Goal: Task Accomplishment & Management: Use online tool/utility

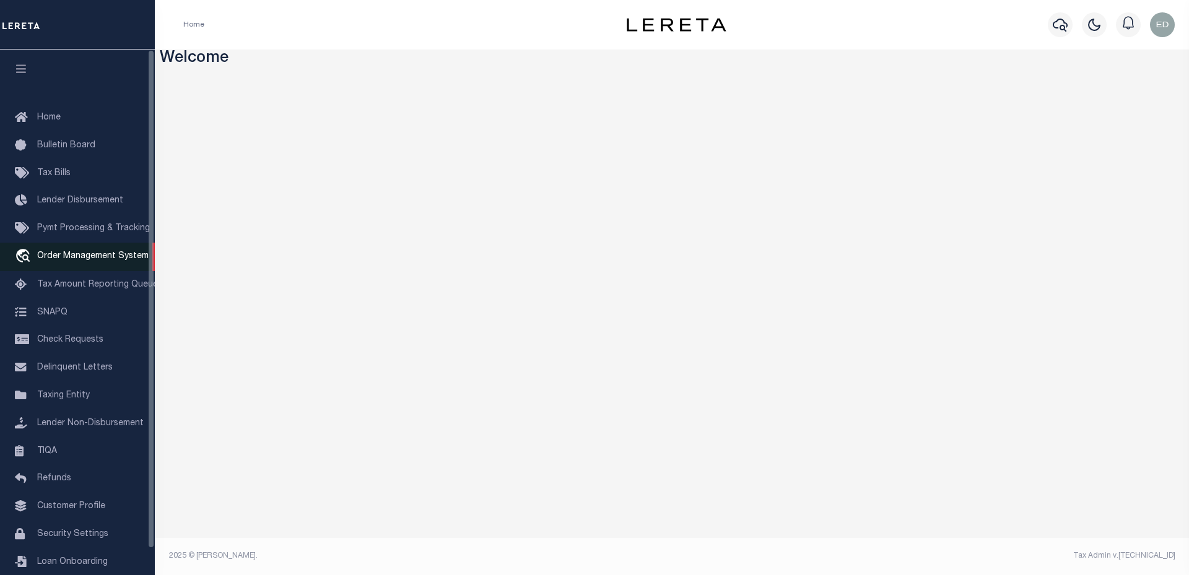
click at [103, 261] on span "Order Management System" at bounding box center [92, 256] width 111 height 9
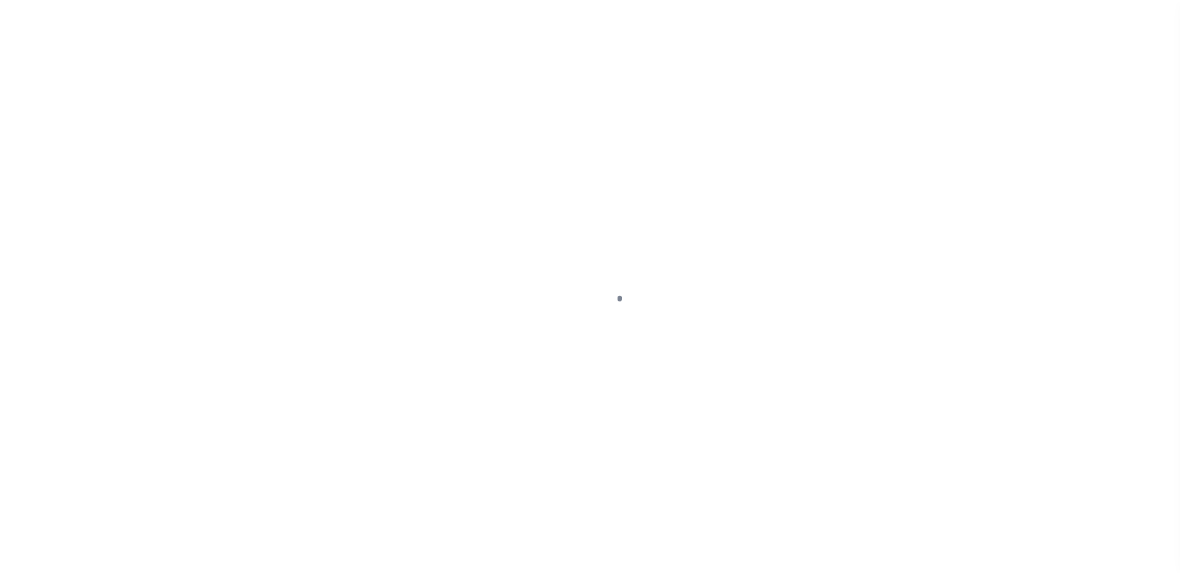
scroll to position [28, 0]
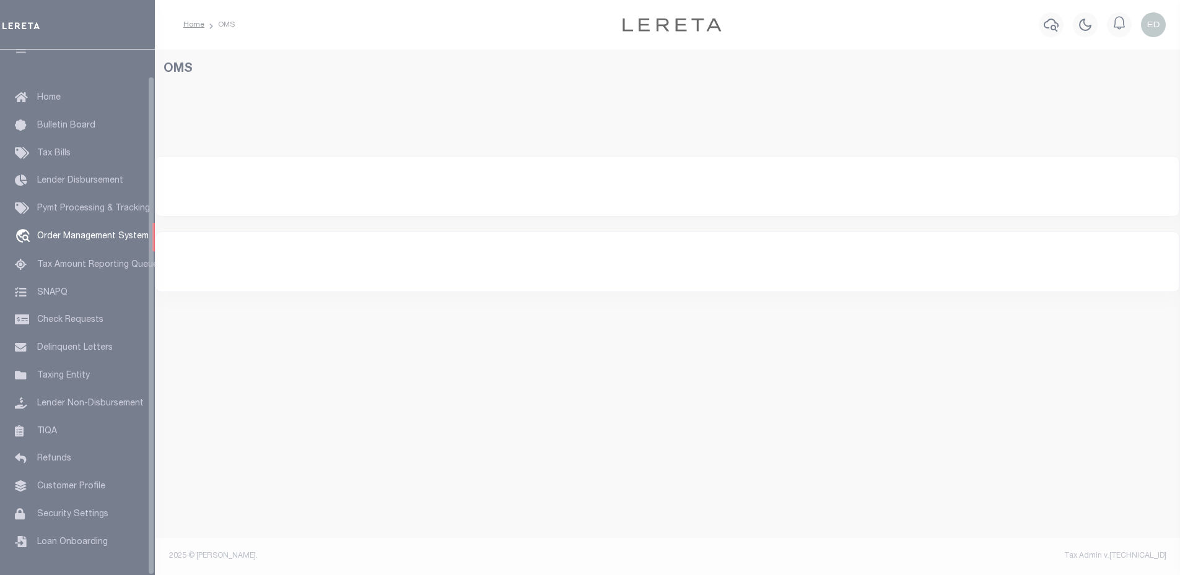
select select "200"
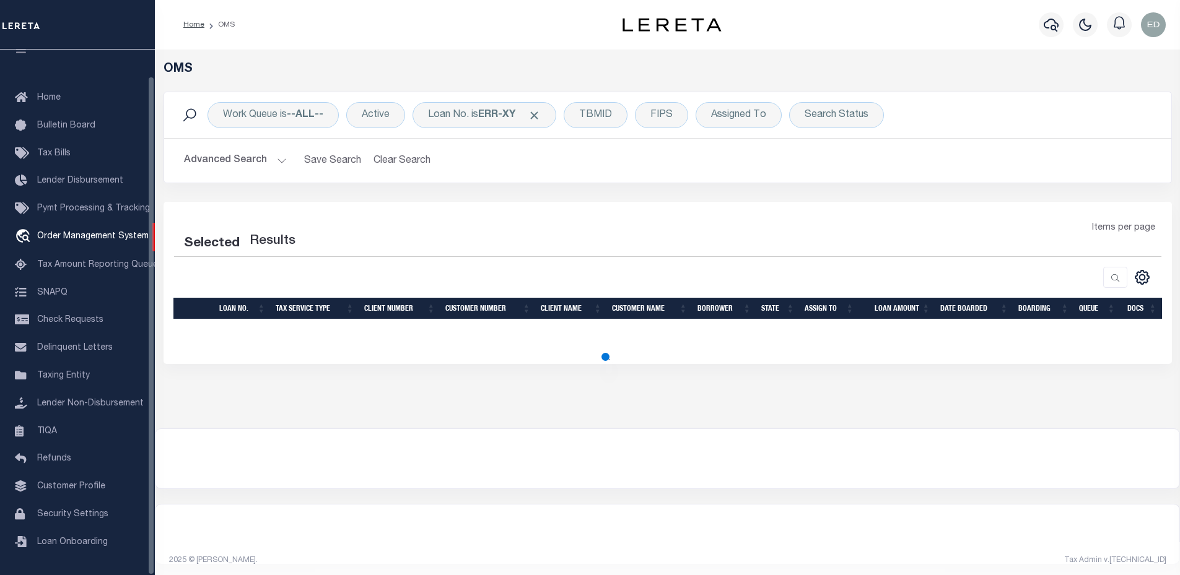
select select "200"
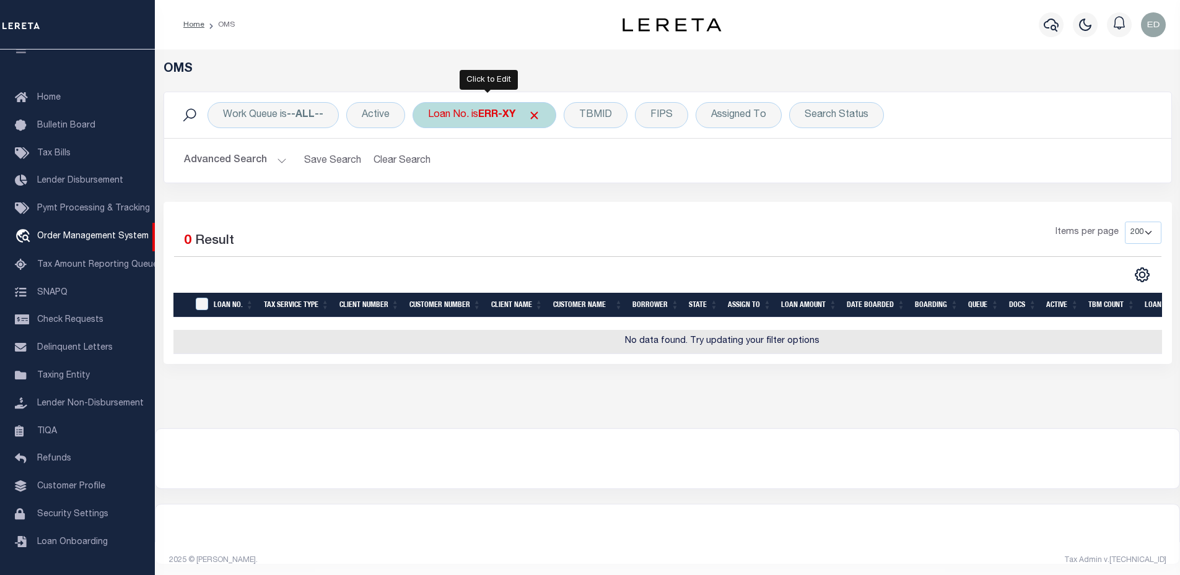
click at [476, 124] on div "Loan No. is ERR-XY" at bounding box center [485, 115] width 144 height 26
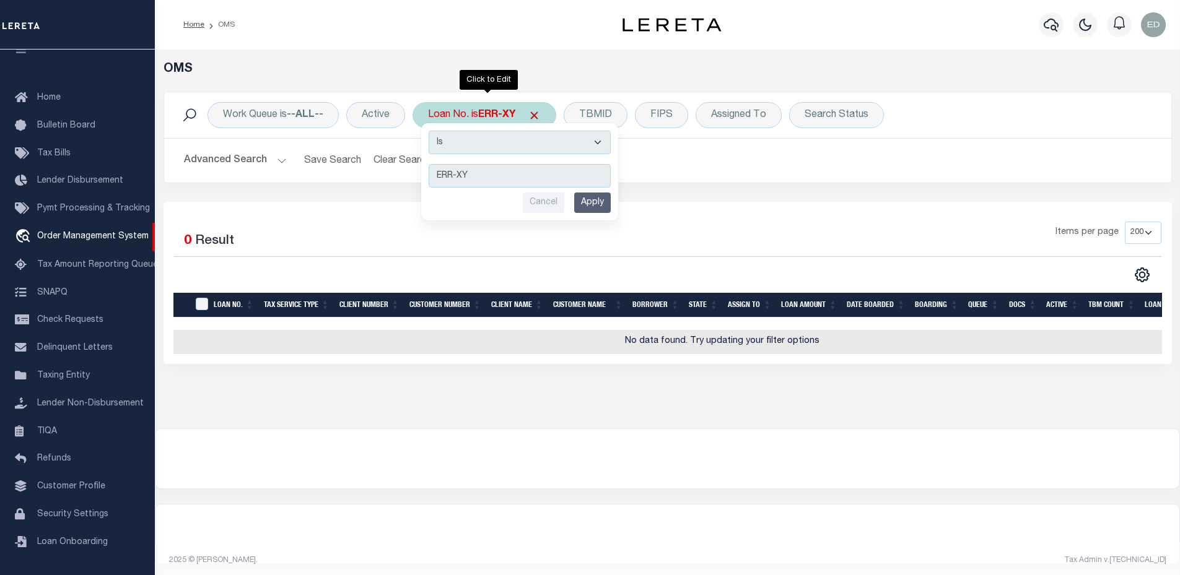
click at [480, 149] on select "Is Contains" at bounding box center [520, 143] width 182 height 24
select select "c"
click at [430, 131] on select "Is Contains" at bounding box center [520, 143] width 182 height 24
click at [595, 196] on input "Apply" at bounding box center [592, 203] width 37 height 20
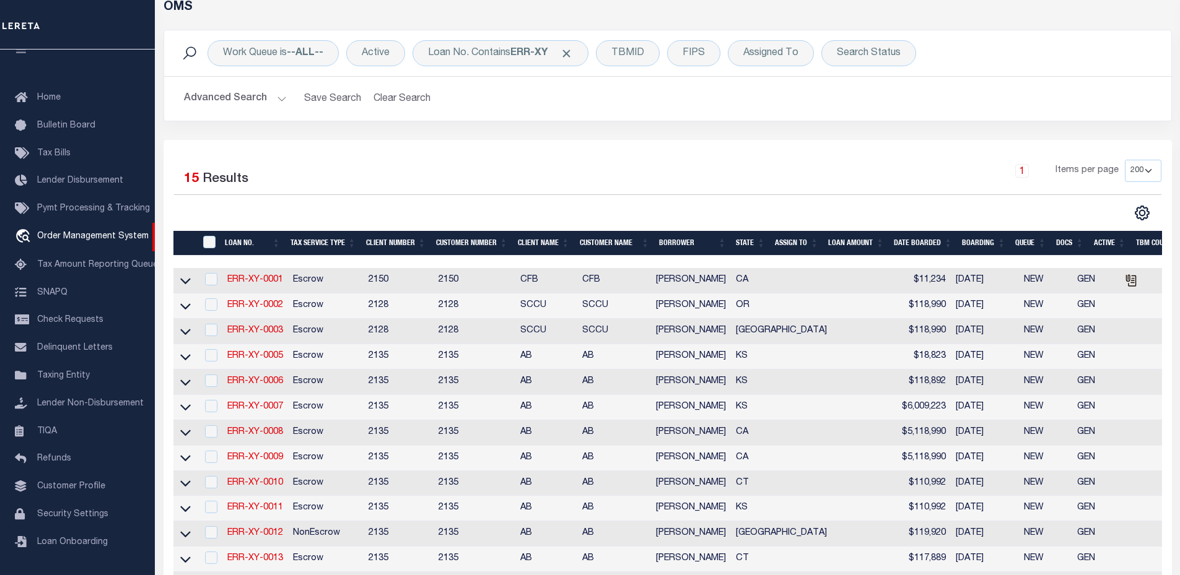
scroll to position [248, 0]
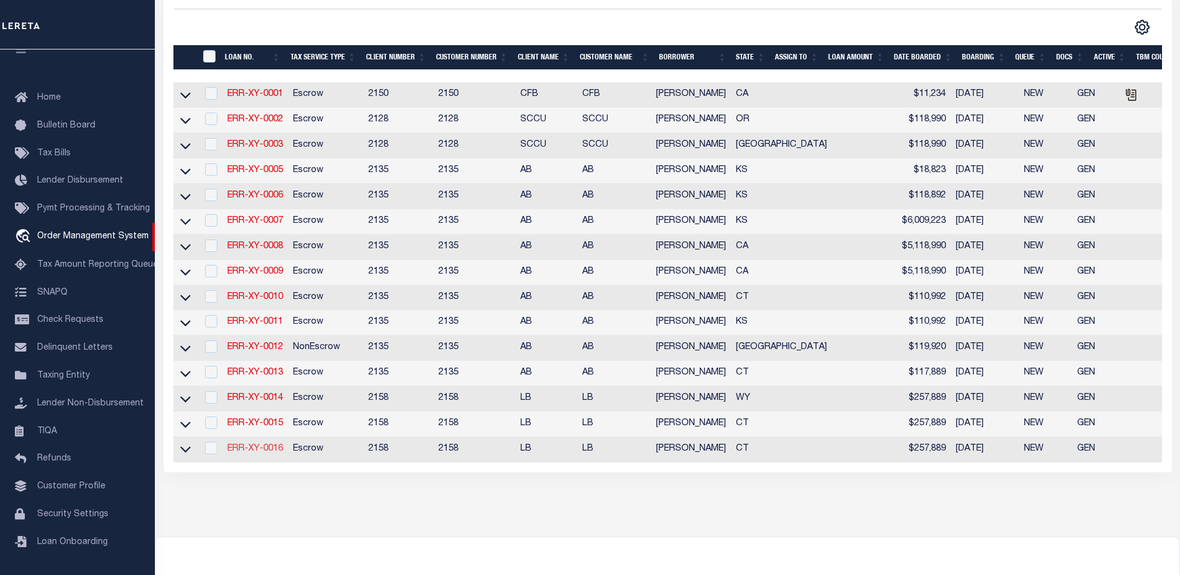
click at [276, 453] on link "ERR-XY-0016" at bounding box center [255, 449] width 56 height 9
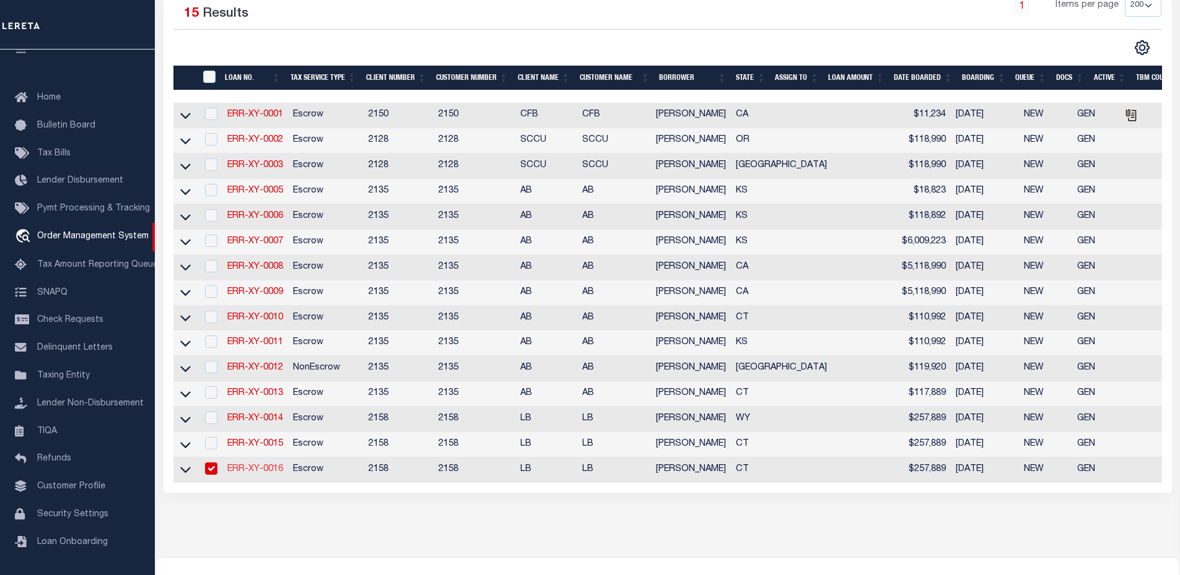
type input "ERR-XY-0016"
type input "[PERSON_NAME]"
select select
type input "[DATE]"
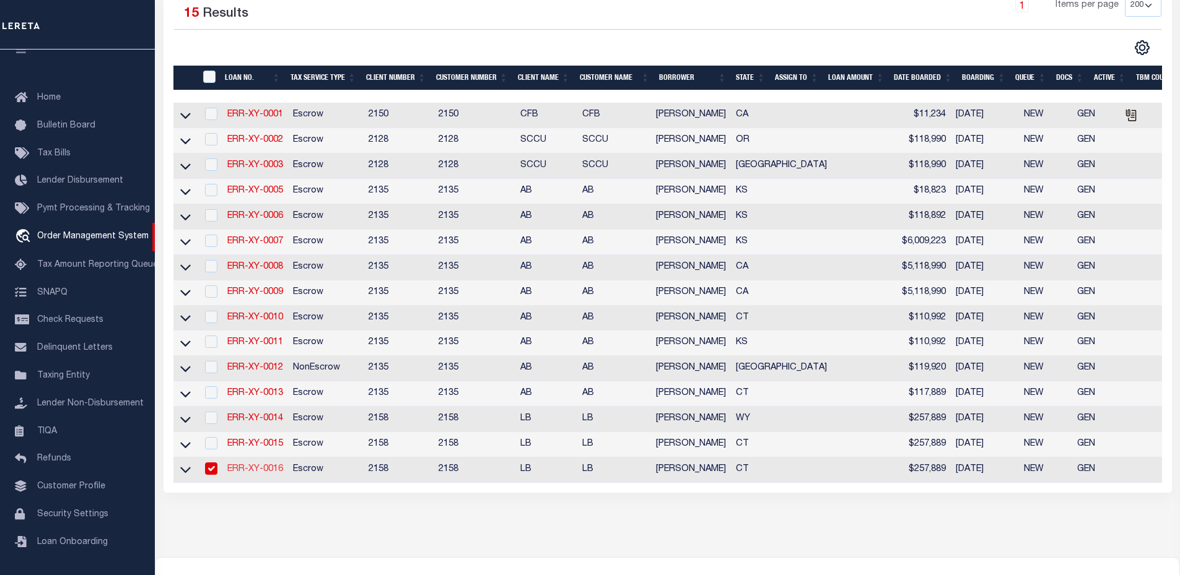
select select "10"
select select "Escrow"
type input "[STREET_ADDRESS]"
type input "[GEOGRAPHIC_DATA]-1211"
type input "CT"
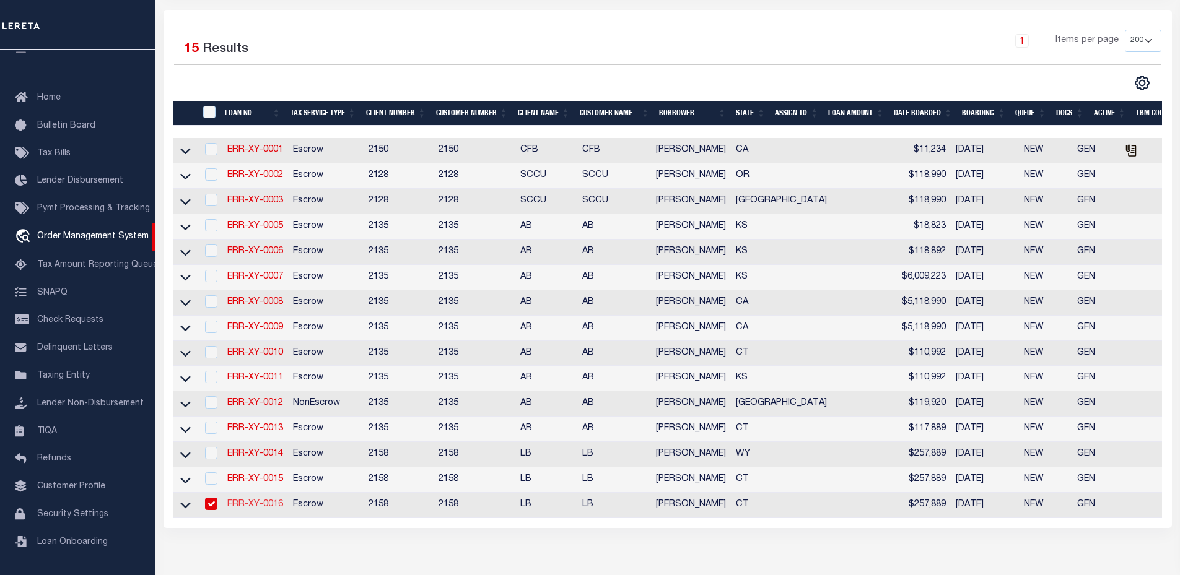
select select "2"
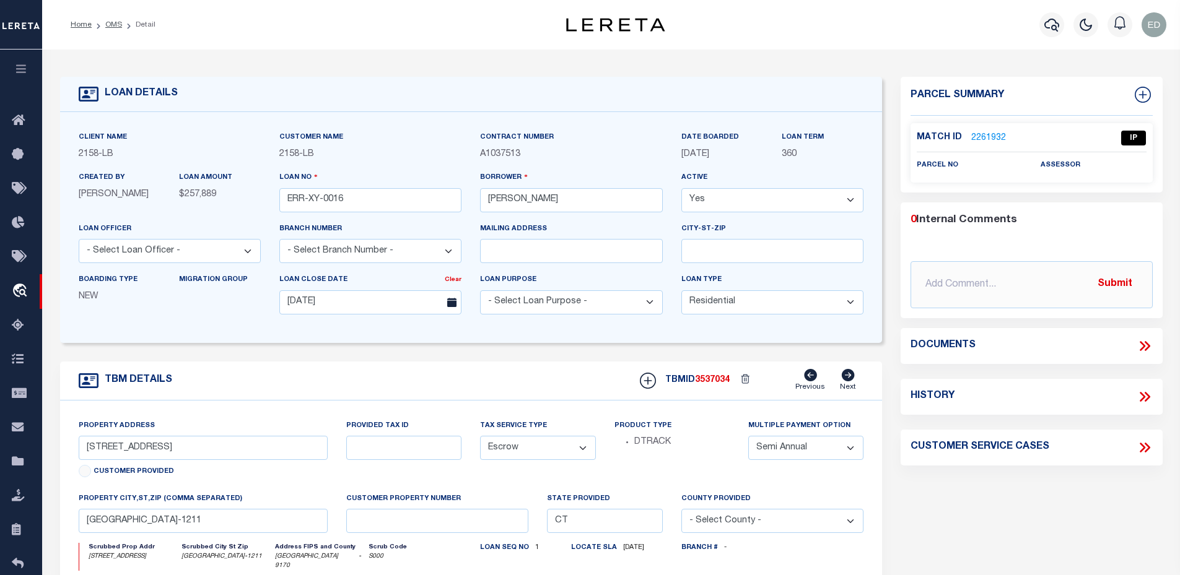
click at [981, 136] on link "2261932" at bounding box center [988, 138] width 35 height 13
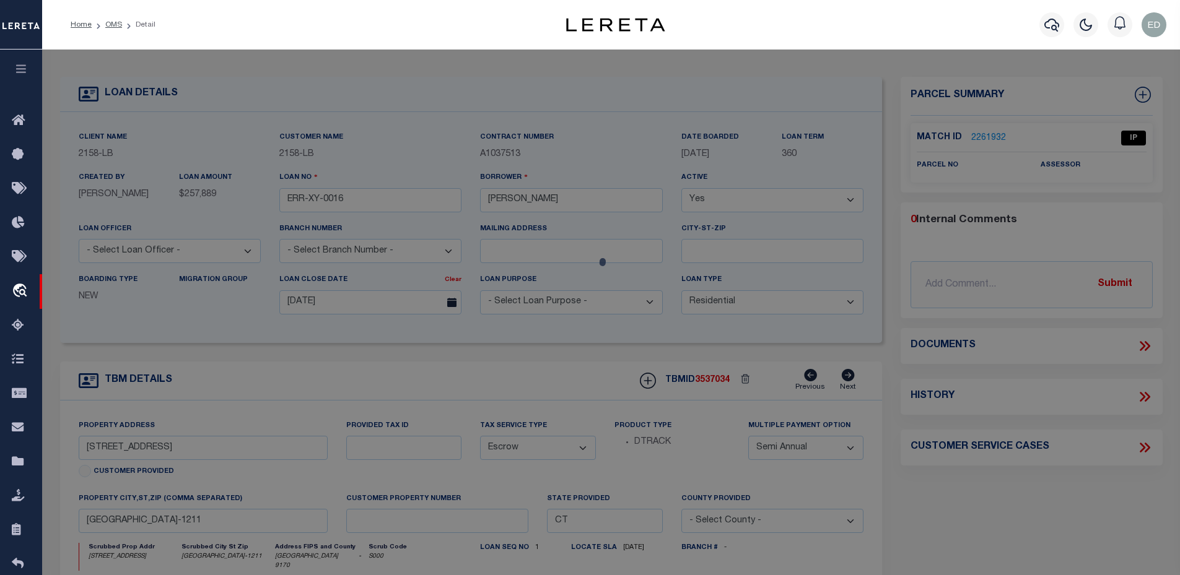
checkbox input "false"
select select "IP"
checkbox input "false"
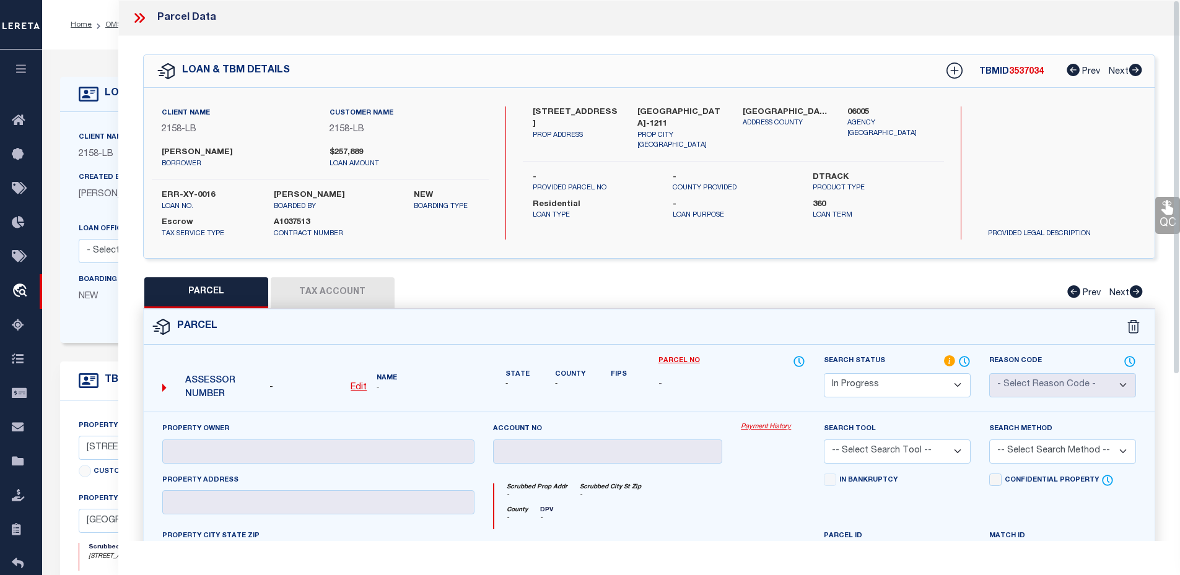
click at [339, 303] on div "PARCEL Tax Account Prev Next" at bounding box center [649, 292] width 1013 height 31
click at [343, 297] on div "PARCEL Tax Account Prev Next" at bounding box center [649, 292] width 1013 height 31
click at [946, 358] on icon at bounding box center [949, 361] width 11 height 11
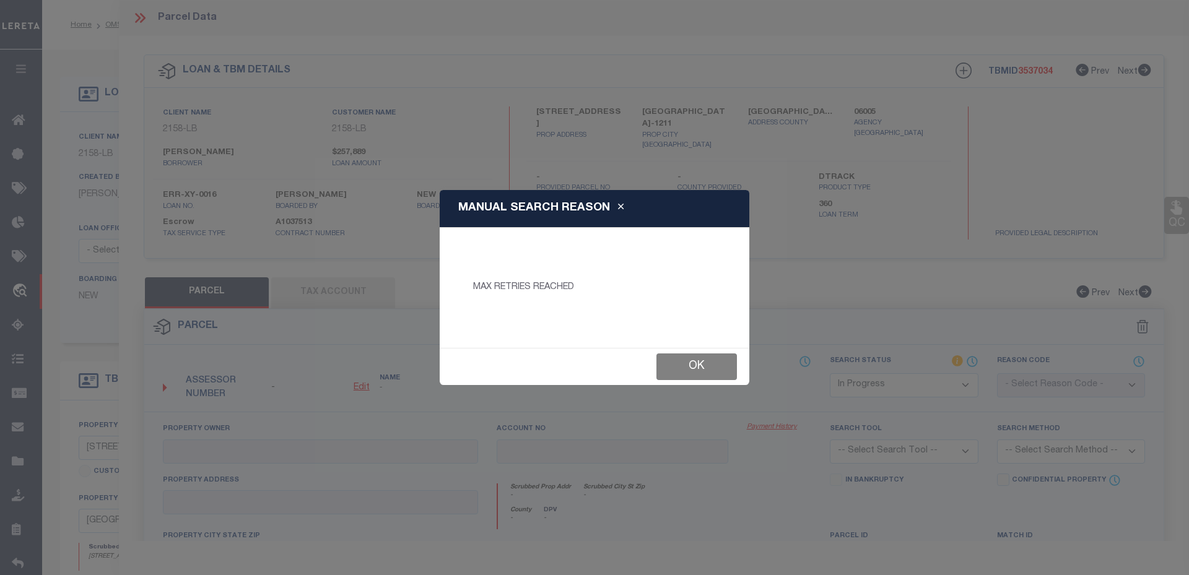
click at [690, 358] on button "Ok" at bounding box center [697, 367] width 81 height 27
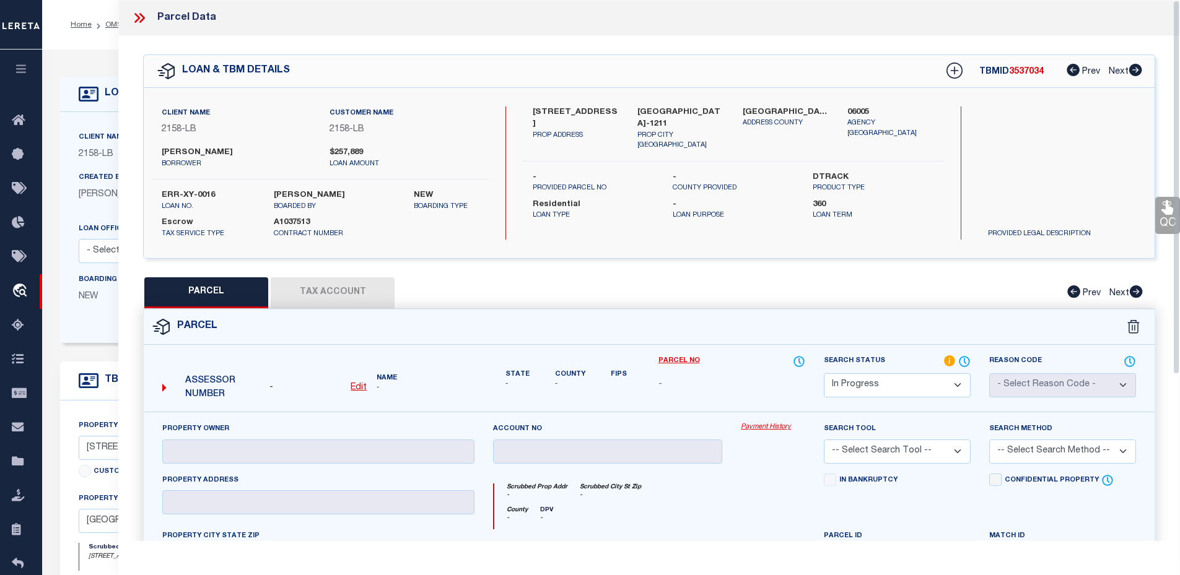
click at [137, 17] on icon at bounding box center [139, 18] width 16 height 16
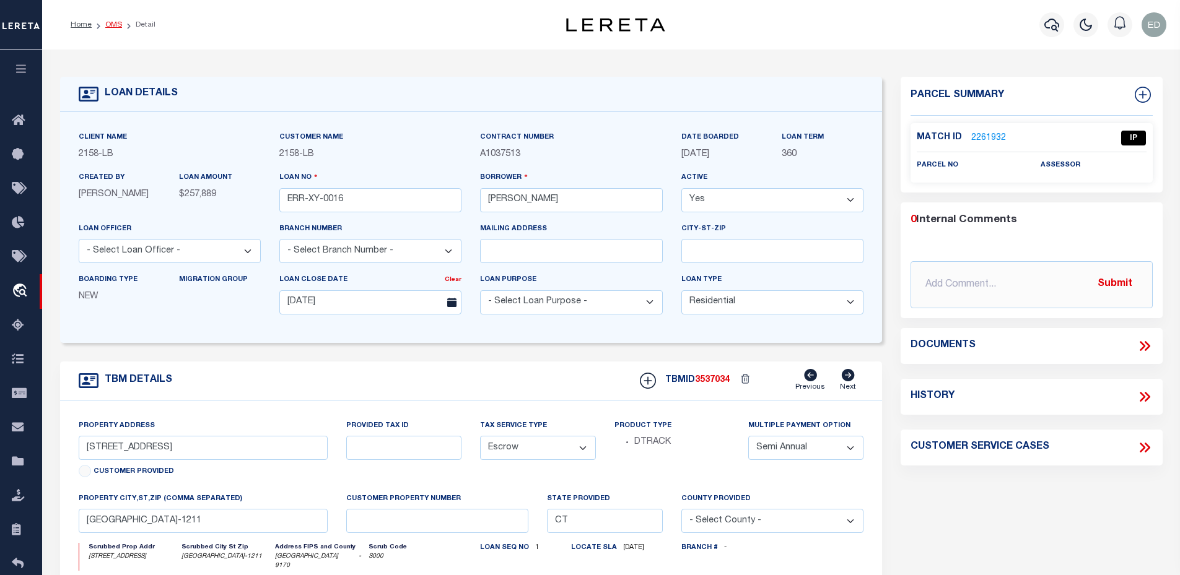
click at [111, 27] on link "OMS" at bounding box center [113, 24] width 17 height 7
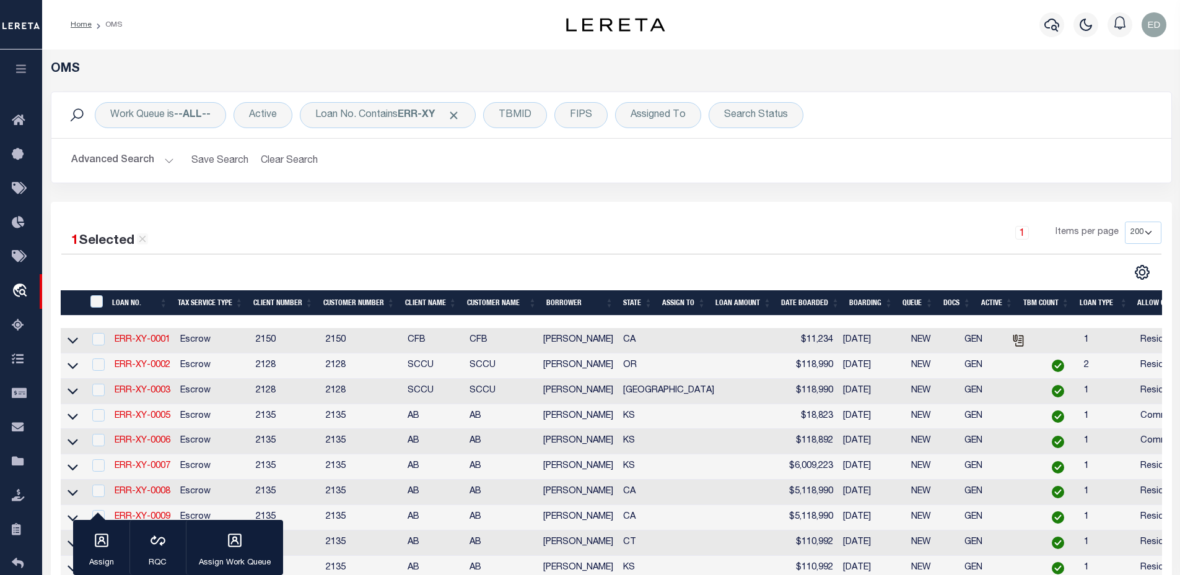
scroll to position [363, 0]
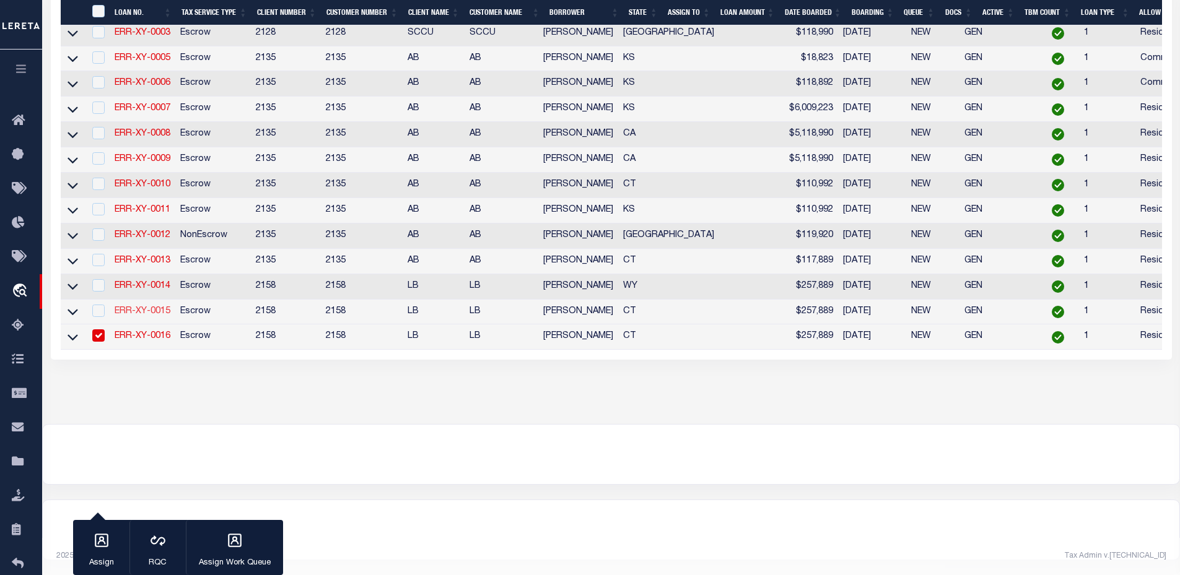
click at [139, 307] on link "ERR-XY-0015" at bounding box center [143, 311] width 56 height 9
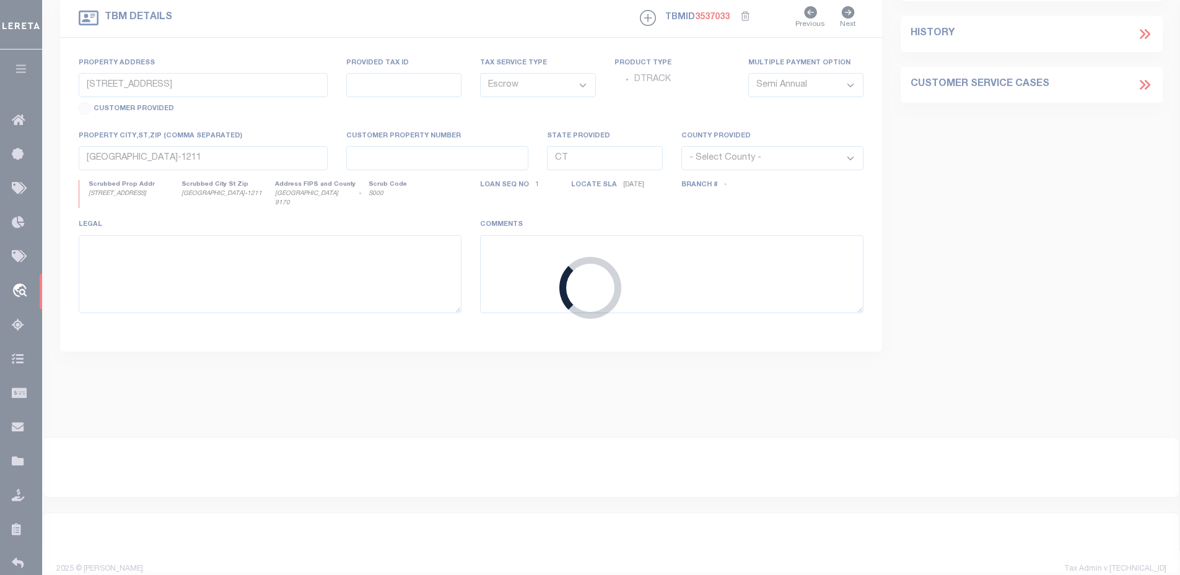
type input "ERR-XY-0015"
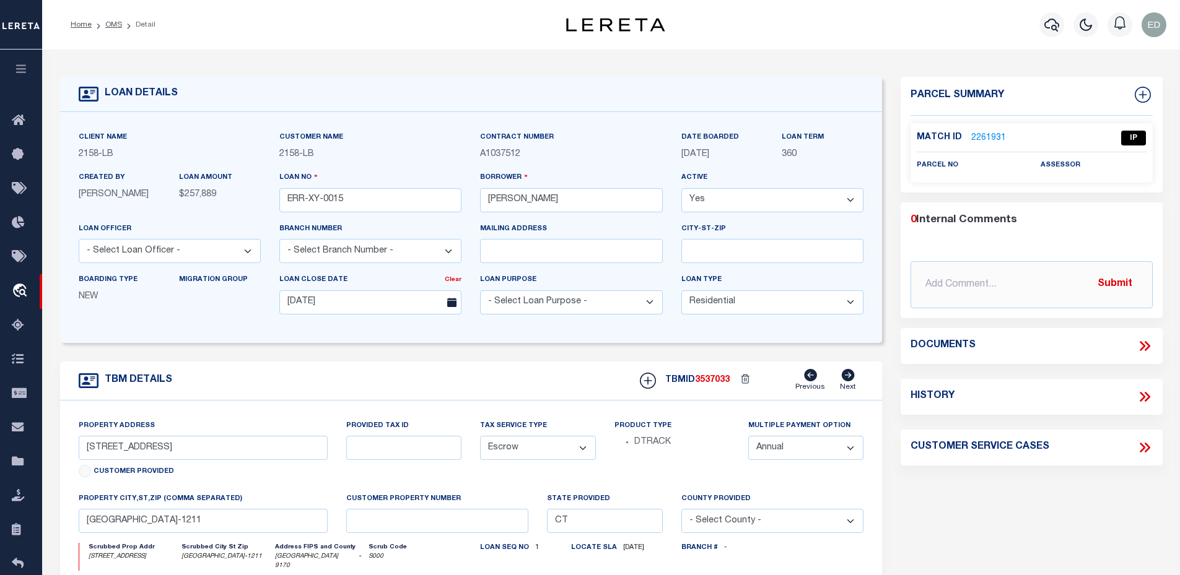
click at [993, 136] on link "2261931" at bounding box center [988, 138] width 35 height 13
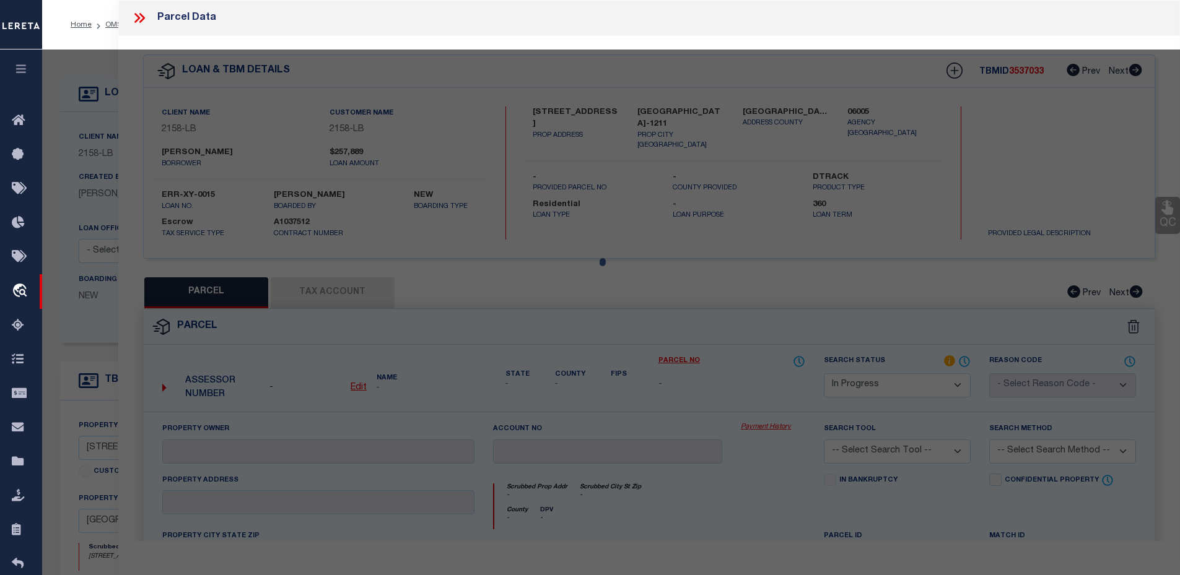
select select "AS"
checkbox input "false"
select select "IP"
checkbox input "false"
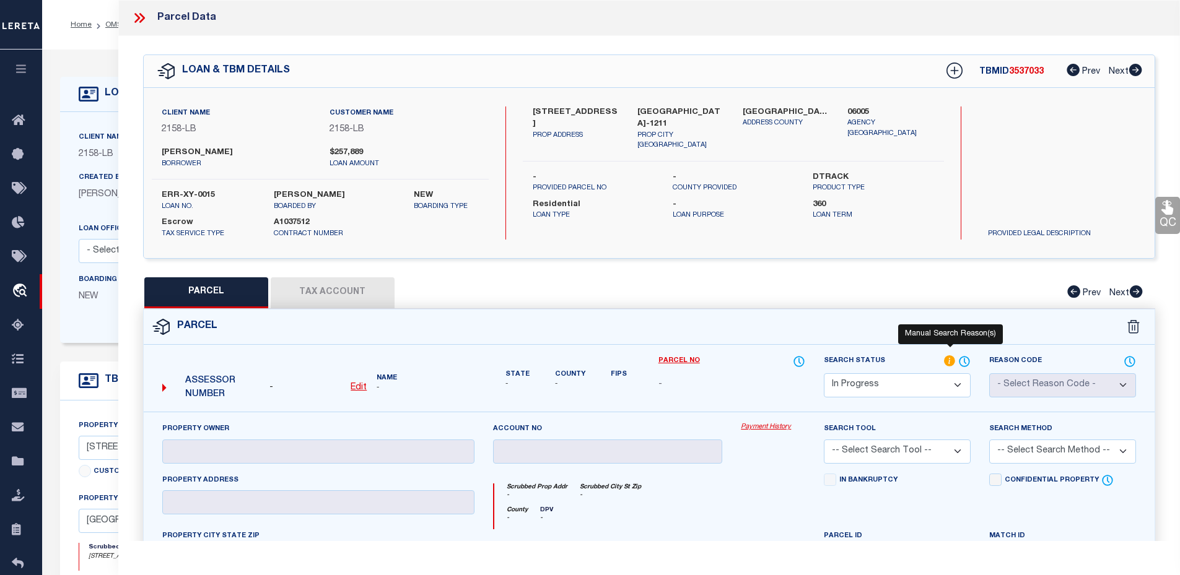
click at [947, 361] on icon at bounding box center [949, 361] width 11 height 11
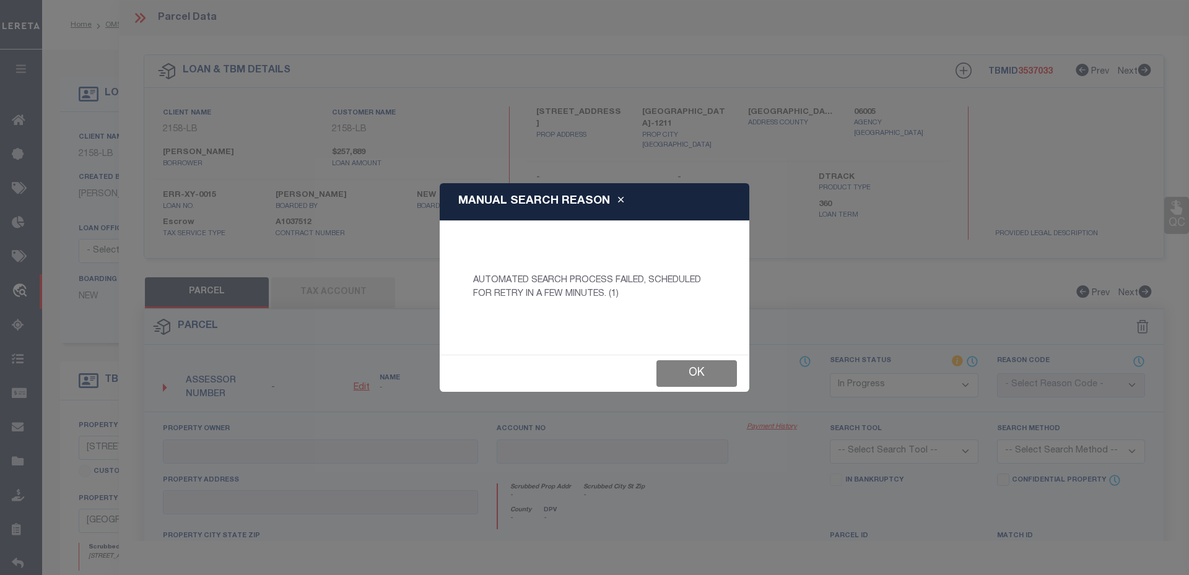
click at [686, 370] on button "Ok" at bounding box center [697, 373] width 81 height 27
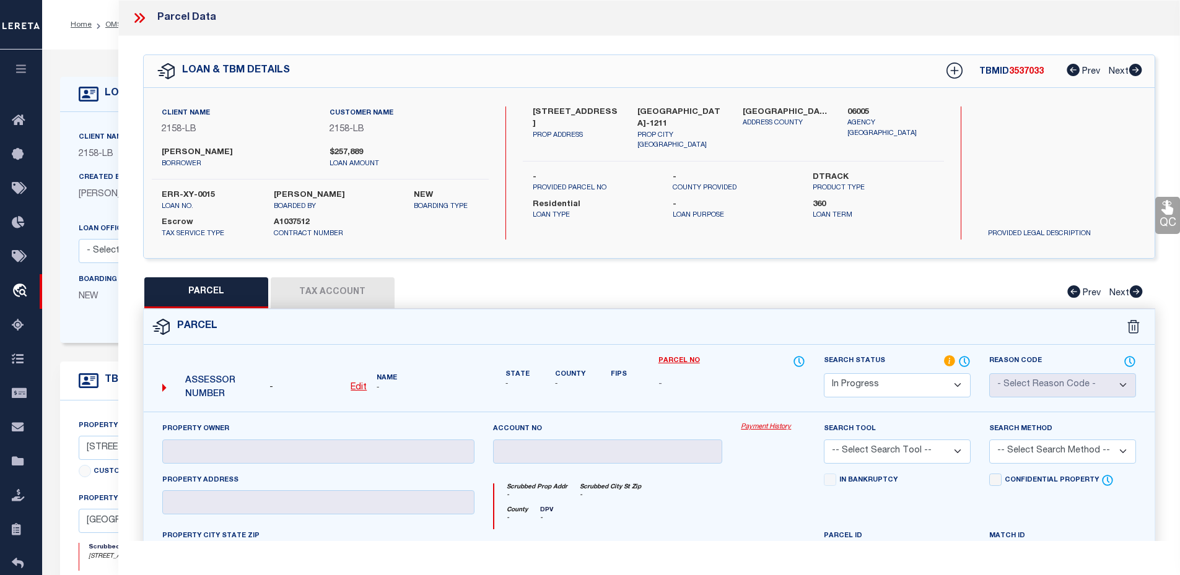
click at [203, 195] on label "ERR-XY-0015" at bounding box center [209, 196] width 94 height 12
copy div "ERR-XY-0015"
click at [140, 19] on icon at bounding box center [139, 18] width 16 height 16
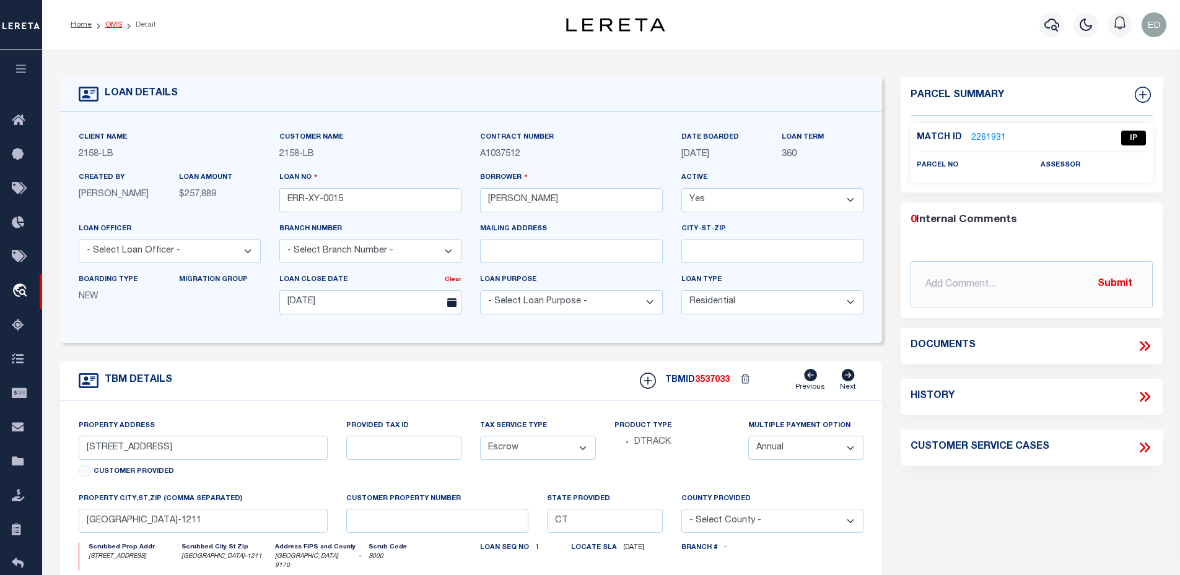
click at [108, 23] on link "OMS" at bounding box center [113, 24] width 17 height 7
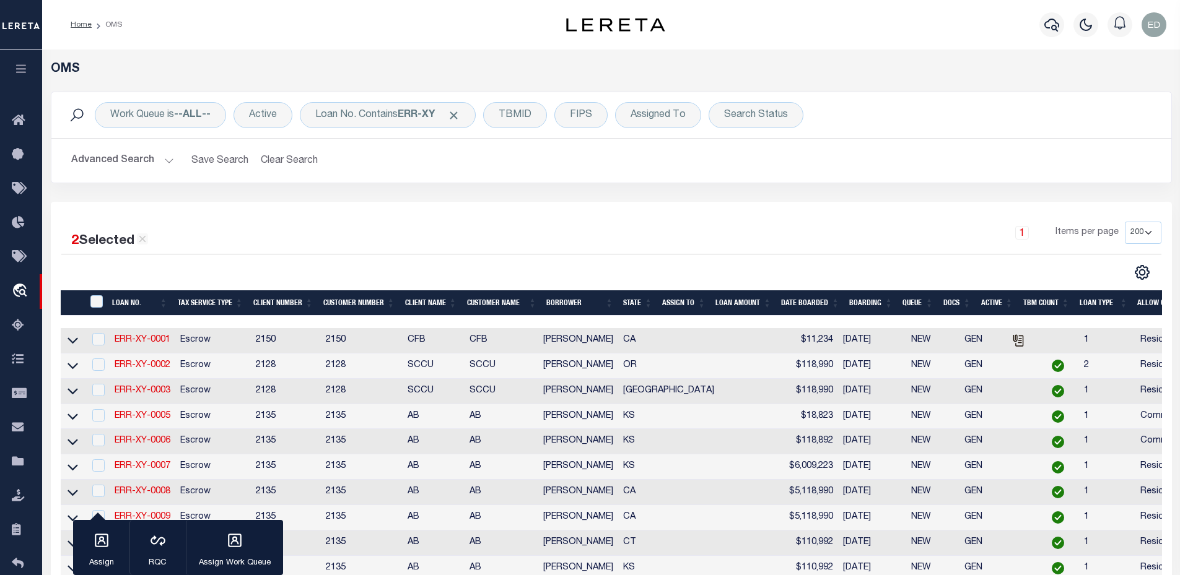
scroll to position [375, 0]
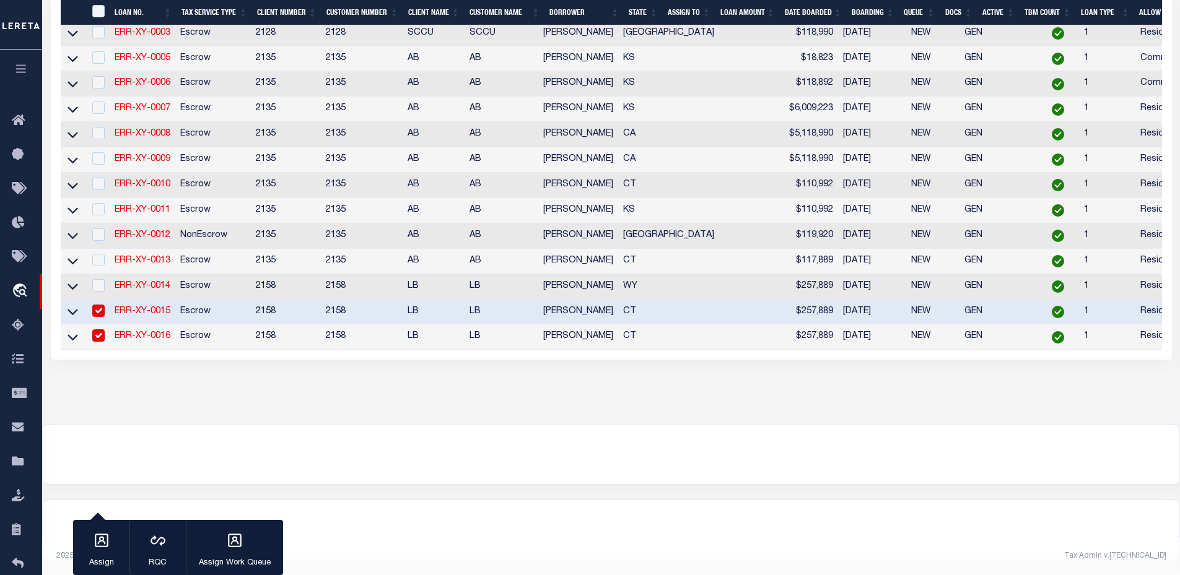
click at [150, 332] on link "ERR-XY-0016" at bounding box center [143, 336] width 56 height 9
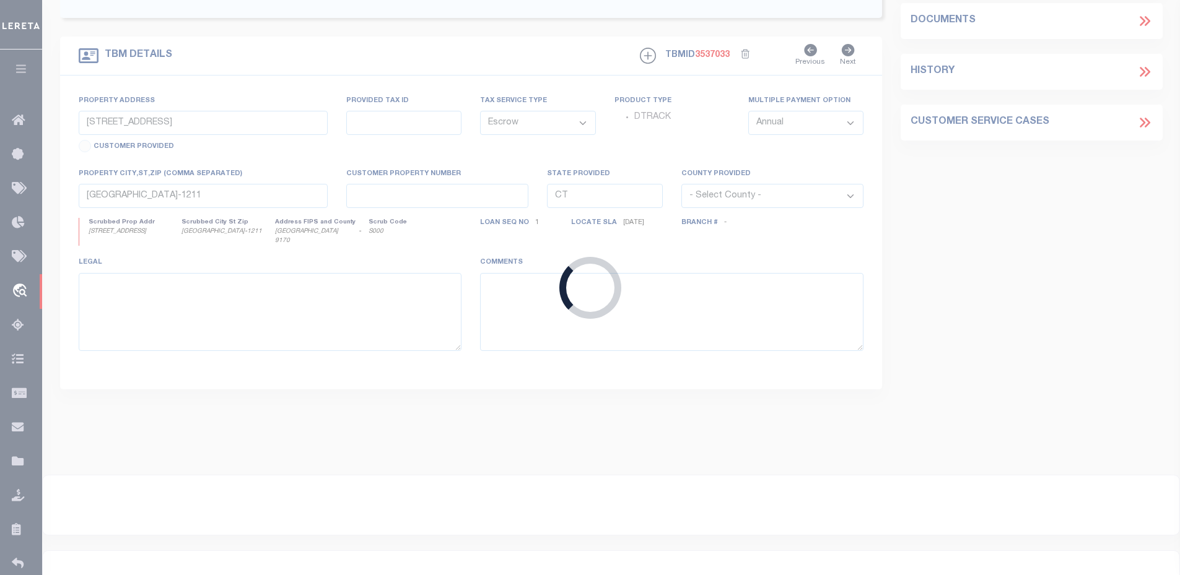
type input "ERR-XY-0016"
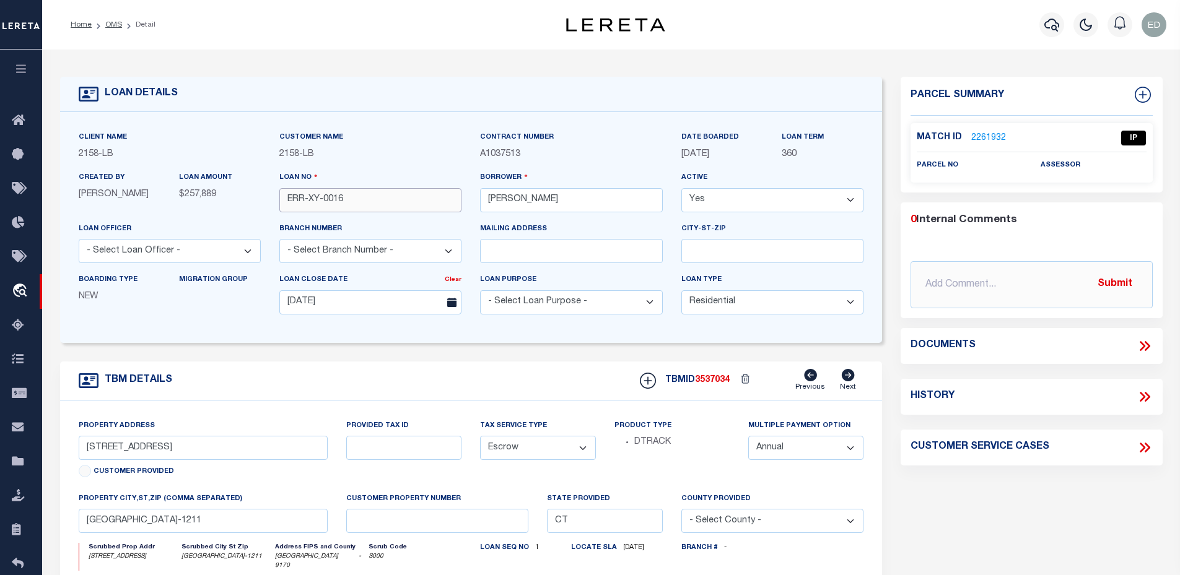
click at [366, 194] on input "ERR-XY-0016" at bounding box center [370, 200] width 182 height 24
